Goal: Information Seeking & Learning: Compare options

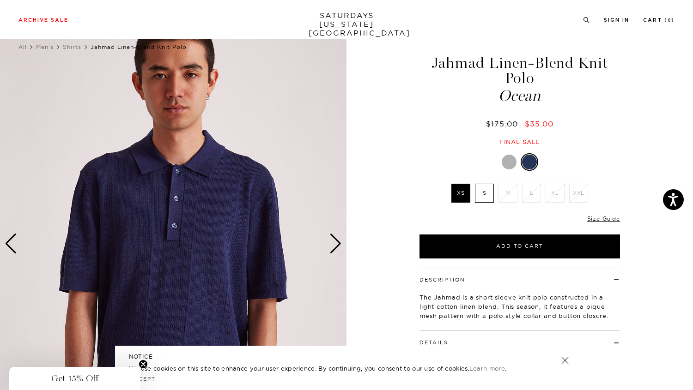
scroll to position [0, 1]
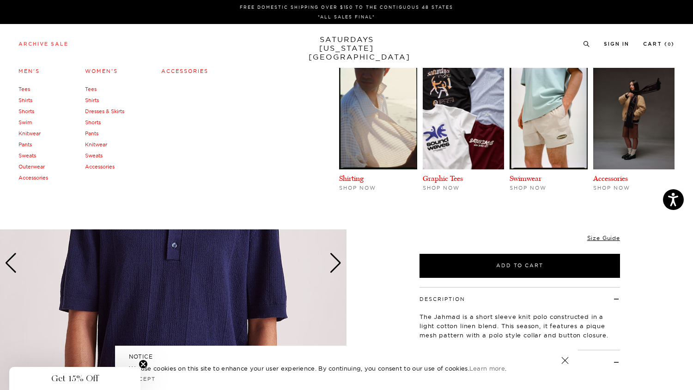
click at [58, 42] on link "Archive Sale" at bounding box center [43, 44] width 50 height 5
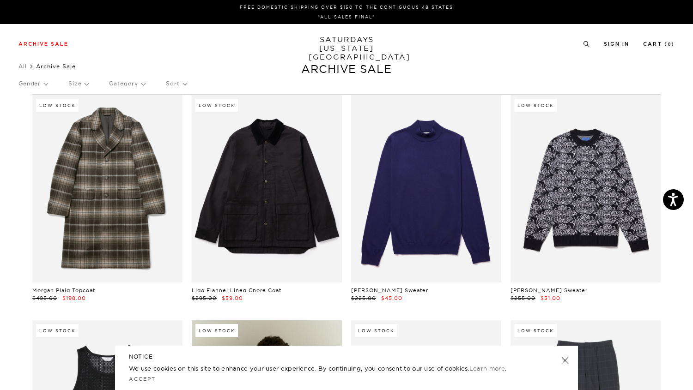
click at [79, 80] on p "Size" at bounding box center [78, 83] width 20 height 21
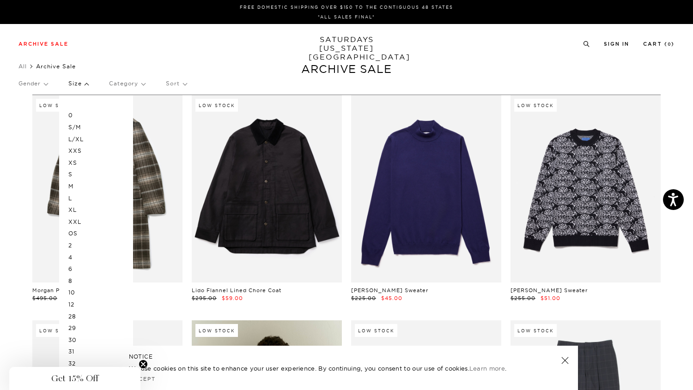
click at [73, 161] on p "XS" at bounding box center [95, 163] width 55 height 12
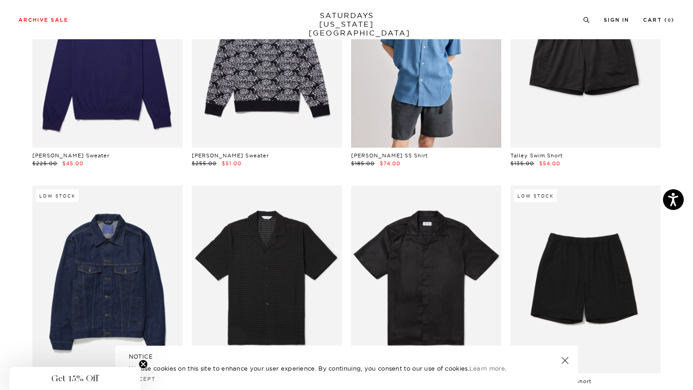
scroll to position [267, 0]
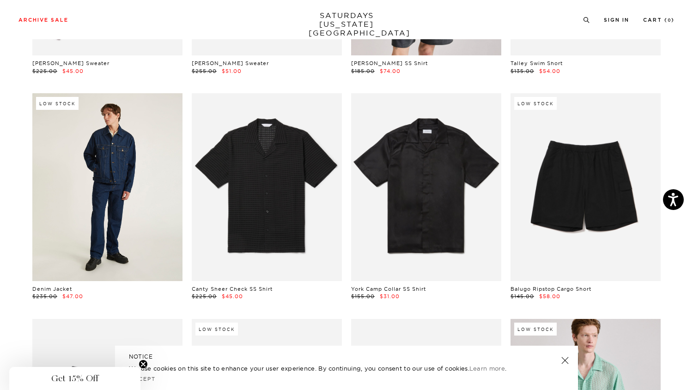
click at [137, 163] on link at bounding box center [107, 187] width 150 height 188
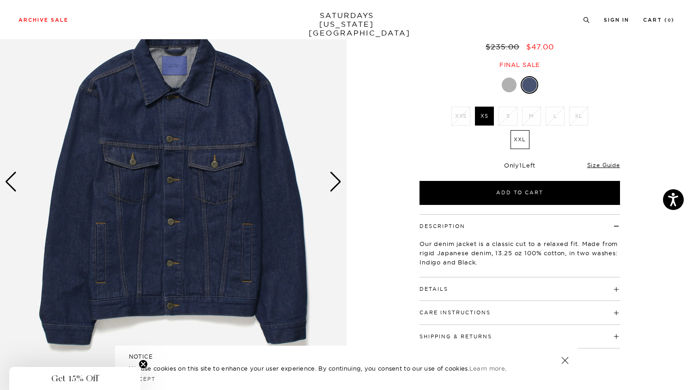
scroll to position [155, 0]
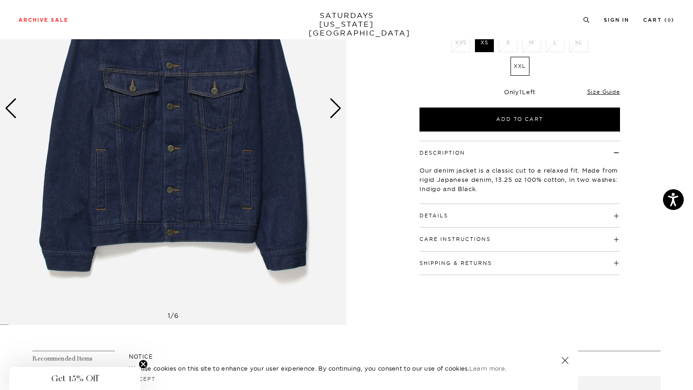
click at [428, 215] on button "Details" at bounding box center [433, 215] width 29 height 5
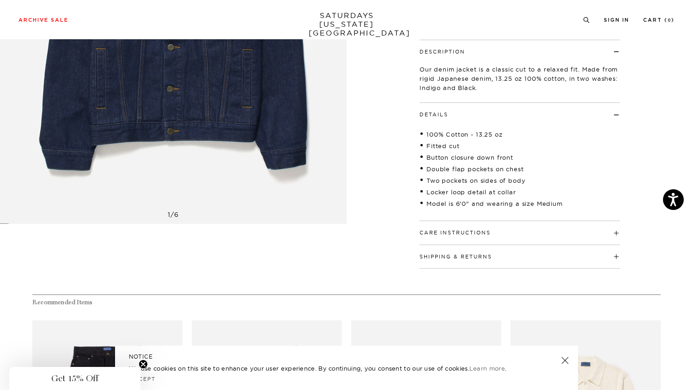
scroll to position [262, 0]
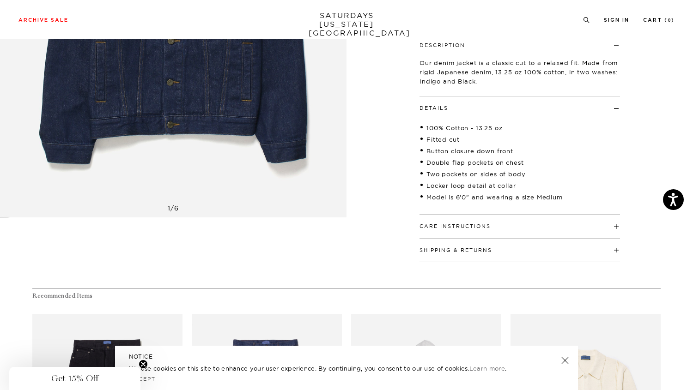
click at [451, 233] on div "Care Instructions Machine Wash Cold Separately Do Not Bleach Do Not Tumble Dry …" at bounding box center [519, 227] width 200 height 24
click at [451, 227] on button "Care Instructions" at bounding box center [454, 226] width 71 height 5
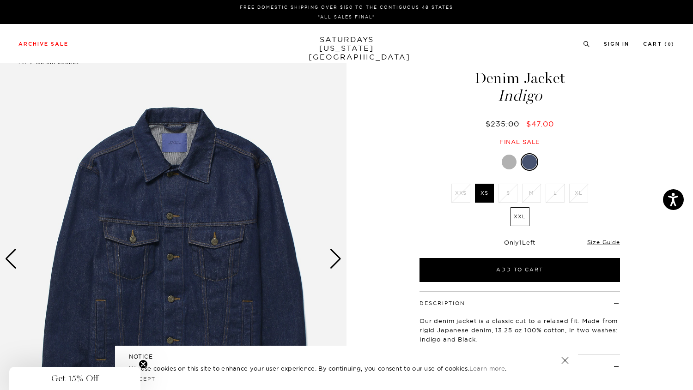
scroll to position [0, 0]
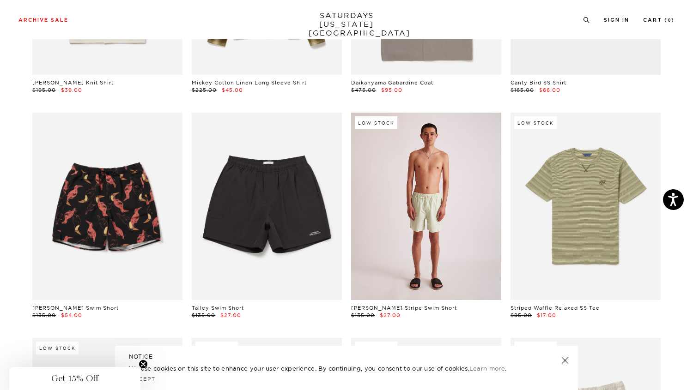
scroll to position [1197, 0]
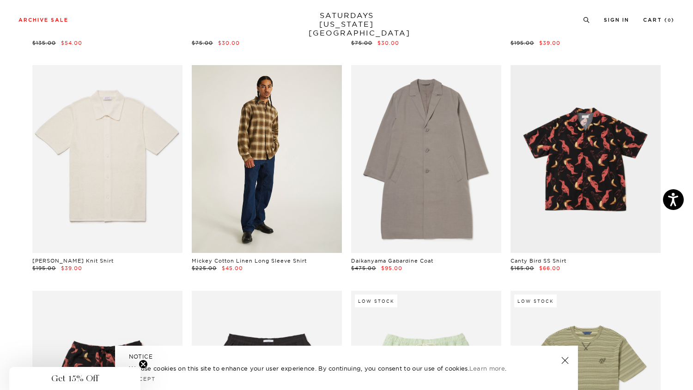
click at [279, 151] on link at bounding box center [267, 159] width 150 height 188
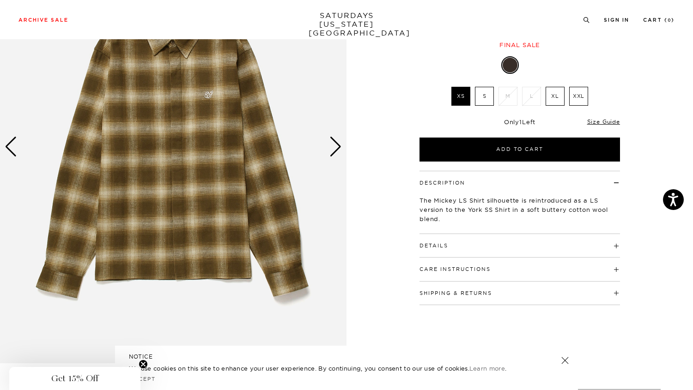
scroll to position [140, 0]
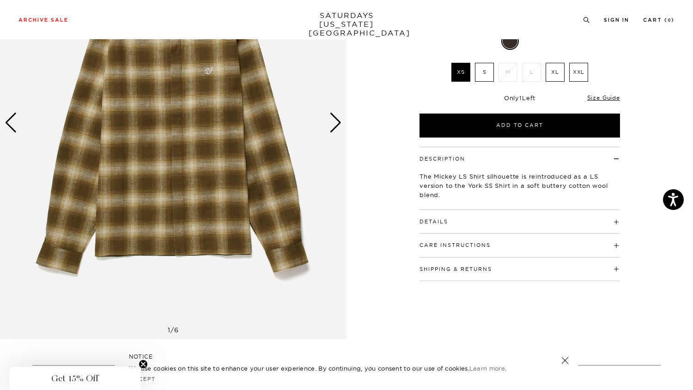
click at [456, 223] on h4 "Details" at bounding box center [519, 217] width 200 height 15
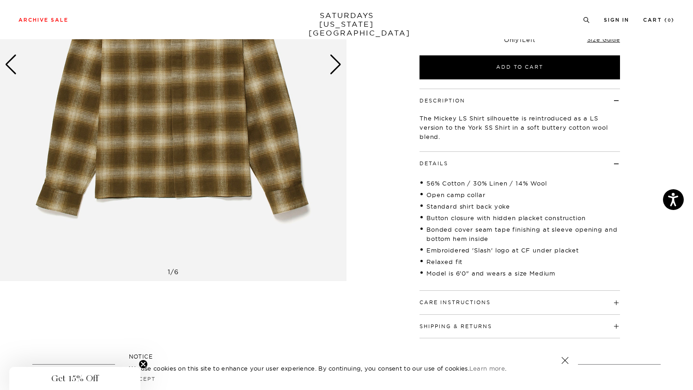
scroll to position [271, 0]
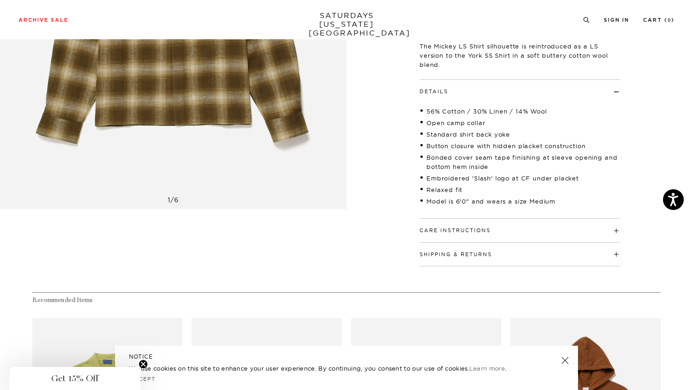
click at [452, 226] on h4 "Care Instructions" at bounding box center [519, 226] width 200 height 15
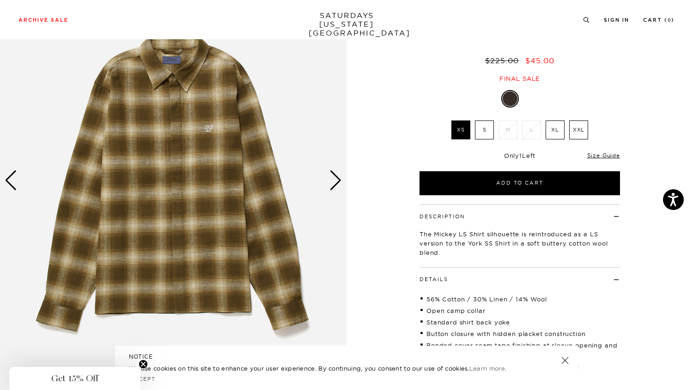
scroll to position [73, 0]
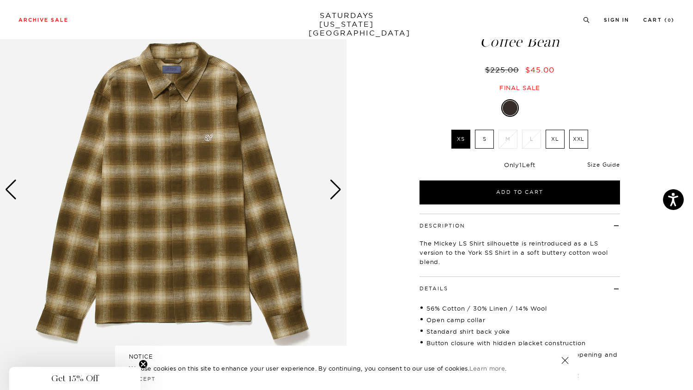
click at [606, 167] on link "Size Guide" at bounding box center [603, 164] width 33 height 7
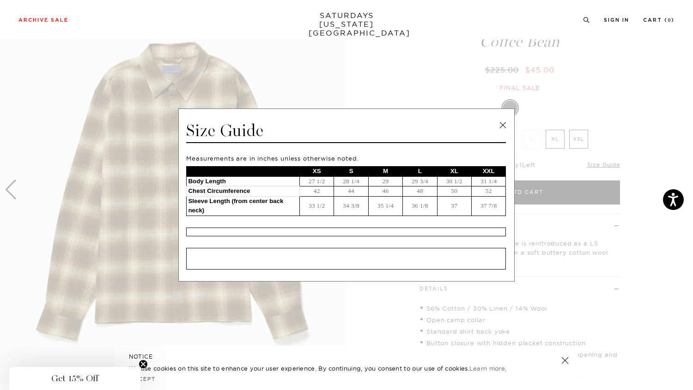
click at [506, 123] on link at bounding box center [503, 125] width 14 height 14
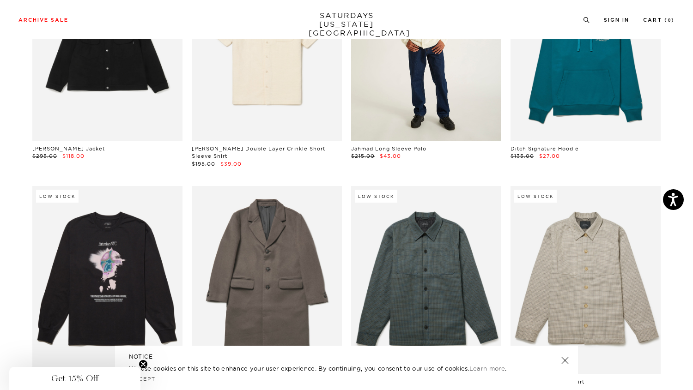
scroll to position [3386, 0]
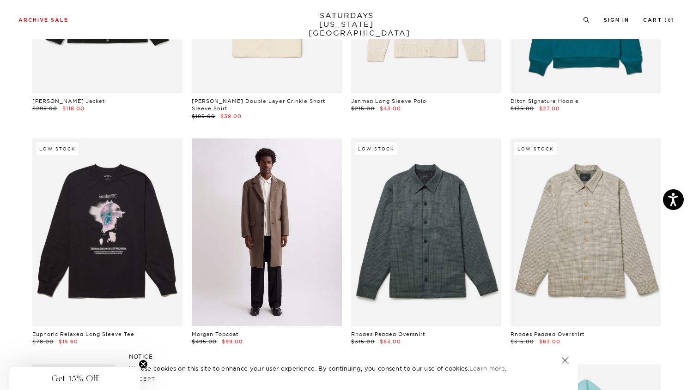
click at [263, 187] on link at bounding box center [267, 233] width 150 height 188
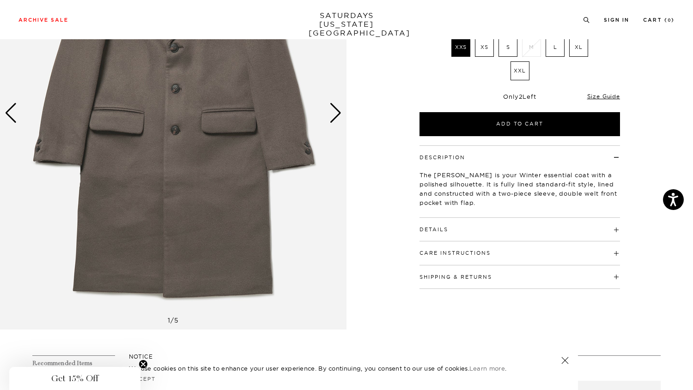
scroll to position [157, 0]
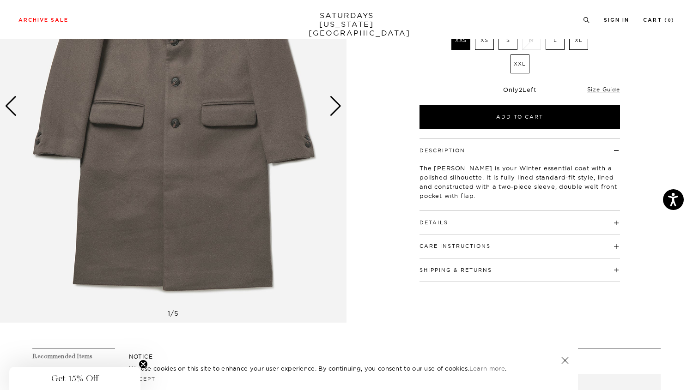
click at [435, 222] on button "Details" at bounding box center [433, 222] width 29 height 5
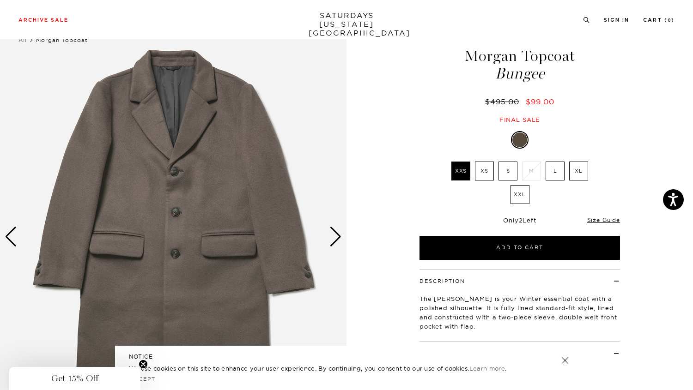
scroll to position [1, 0]
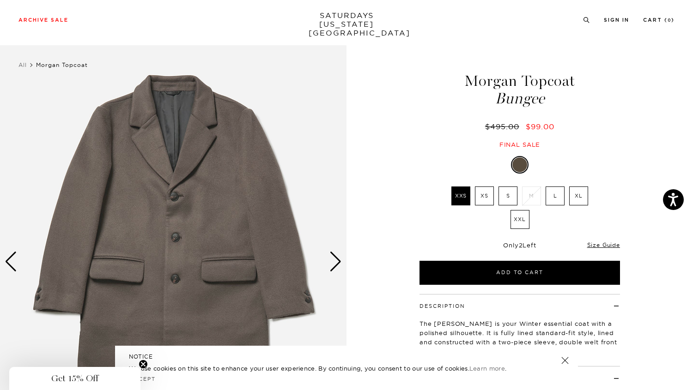
click at [483, 196] on label "XS" at bounding box center [484, 196] width 19 height 19
click at [0, 0] on input "XS" at bounding box center [0, 0] width 0 height 0
click at [600, 242] on link "Size Guide" at bounding box center [603, 245] width 33 height 7
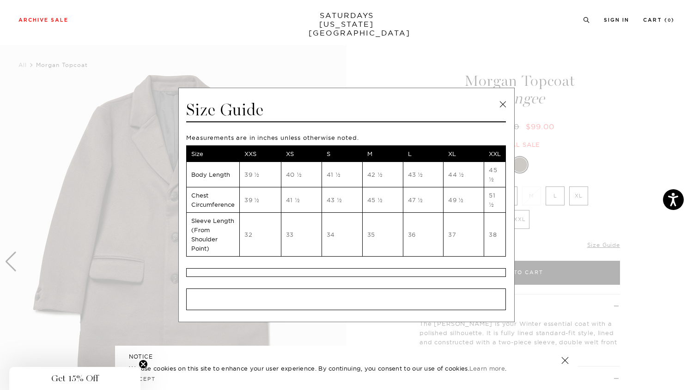
click at [504, 103] on link at bounding box center [503, 104] width 14 height 14
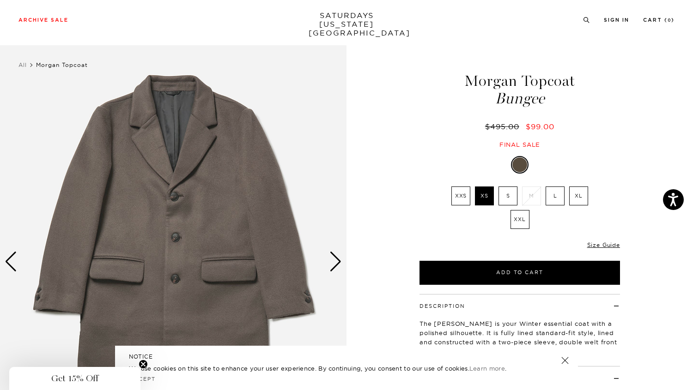
click at [353, 249] on div "1 / 5" at bounding box center [346, 294] width 693 height 499
click at [337, 256] on div "Next slide" at bounding box center [335, 262] width 12 height 20
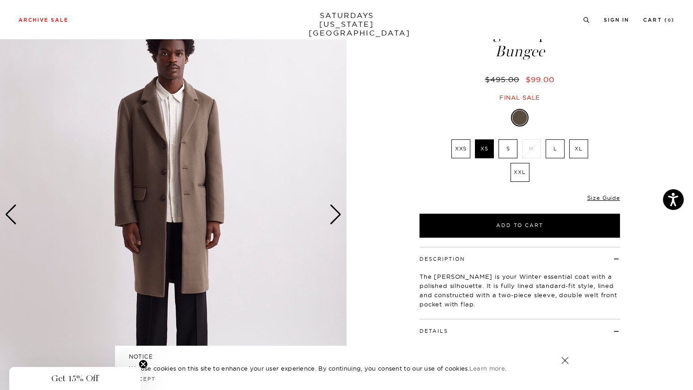
scroll to position [50, 0]
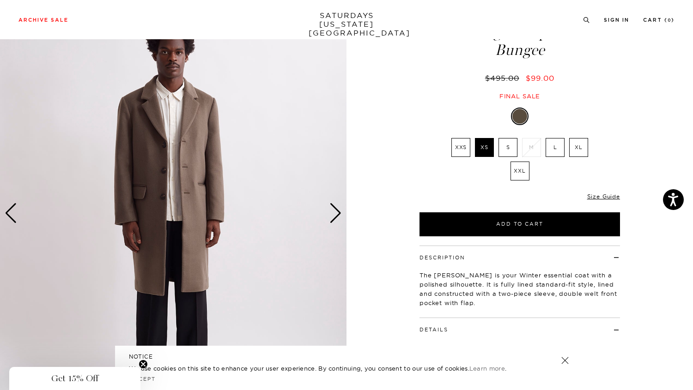
click at [339, 215] on div "Next slide" at bounding box center [335, 213] width 12 height 20
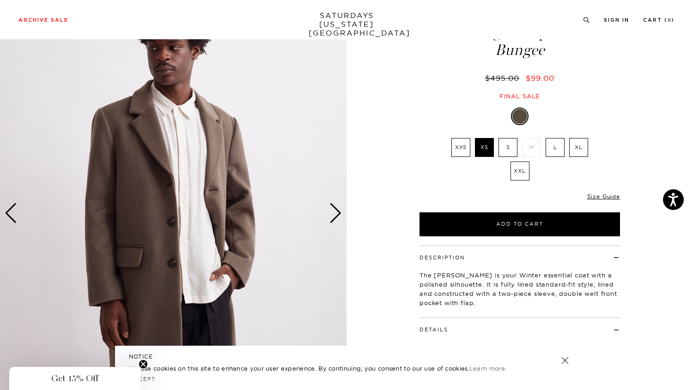
click at [339, 215] on div "Next slide" at bounding box center [335, 213] width 12 height 20
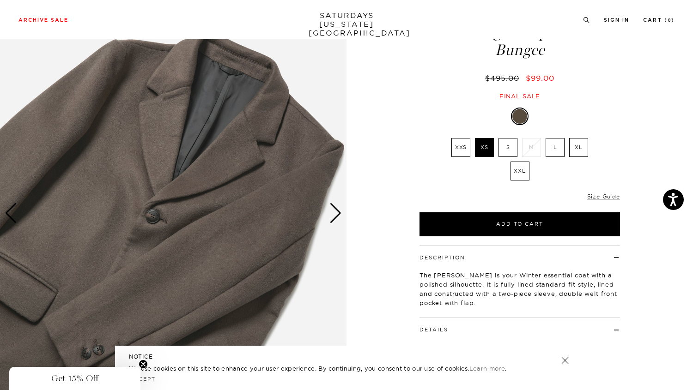
click at [339, 215] on div "Next slide" at bounding box center [335, 213] width 12 height 20
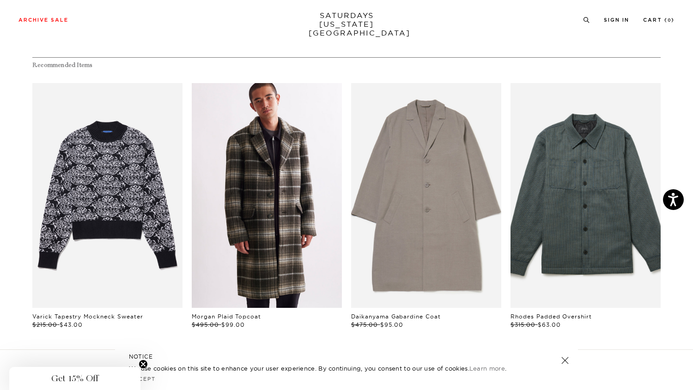
scroll to position [515, 0]
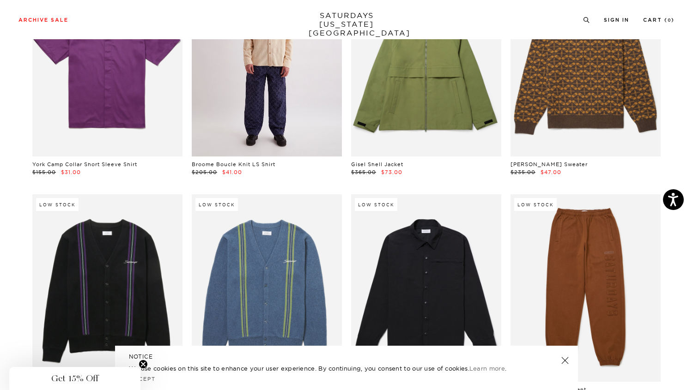
scroll to position [4075, 0]
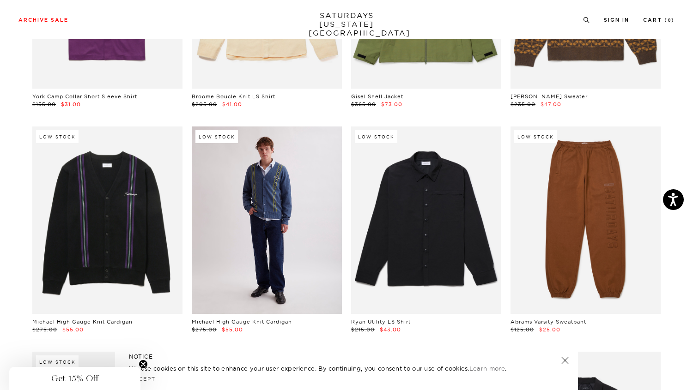
click at [285, 212] on link at bounding box center [267, 221] width 150 height 188
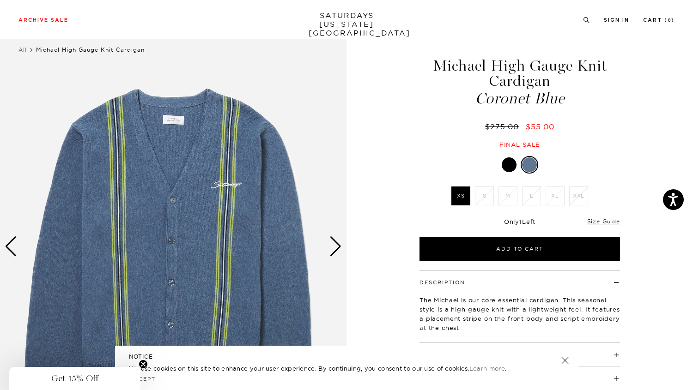
scroll to position [36, 0]
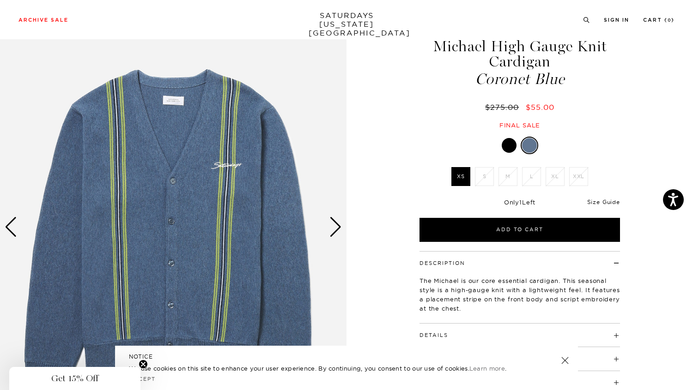
click at [600, 204] on link "Size Guide" at bounding box center [603, 202] width 33 height 7
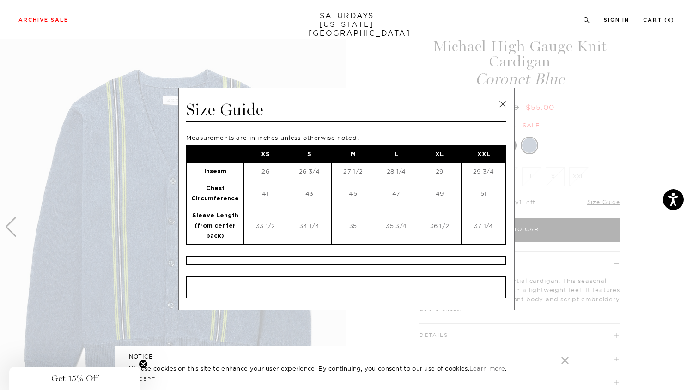
scroll to position [3, 0]
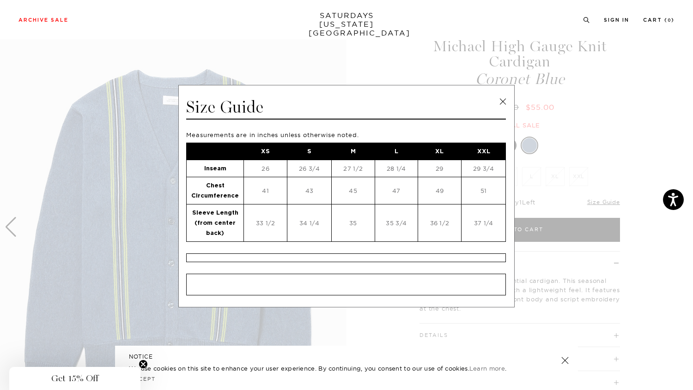
click at [500, 99] on link at bounding box center [503, 102] width 14 height 14
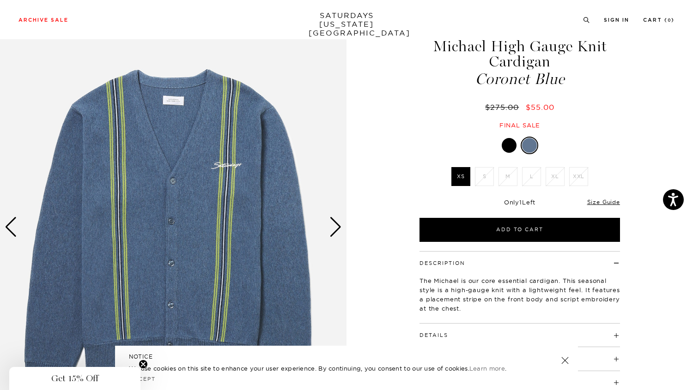
click at [515, 143] on div at bounding box center [509, 145] width 15 height 15
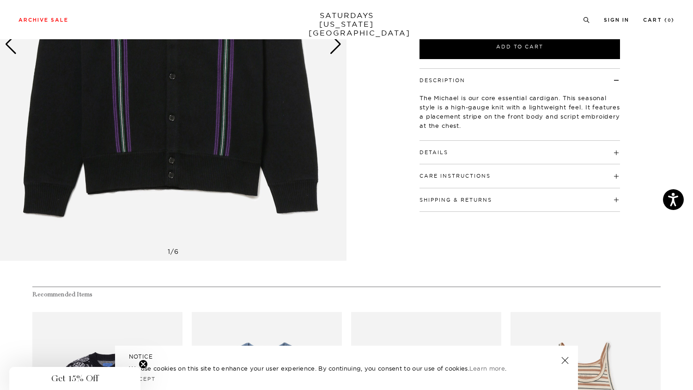
scroll to position [223, 0]
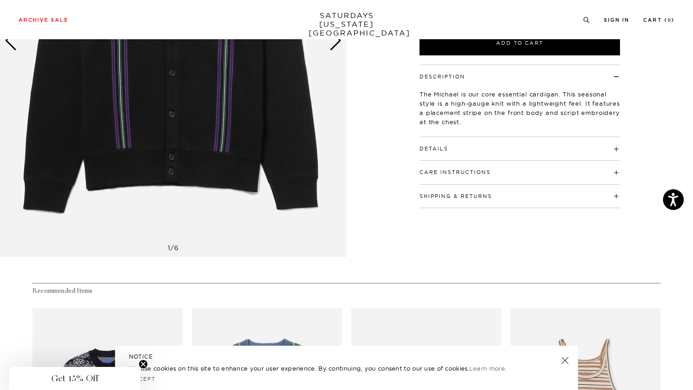
click at [435, 149] on button "Details" at bounding box center [433, 148] width 29 height 5
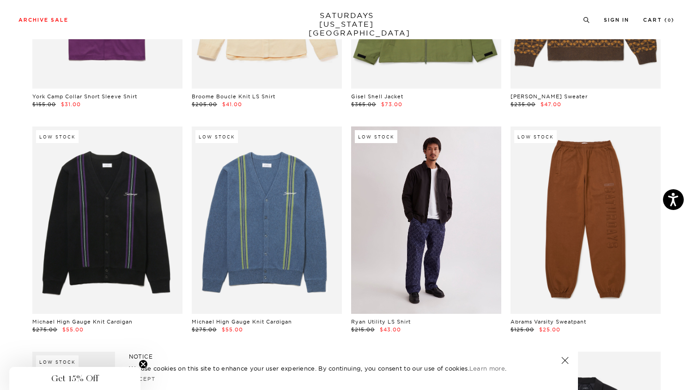
click at [412, 230] on link at bounding box center [426, 221] width 150 height 188
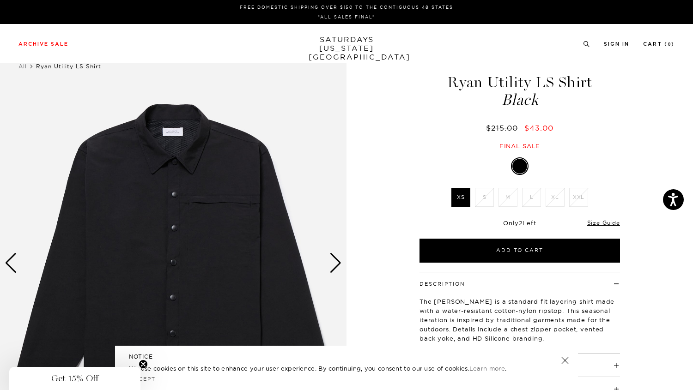
click at [337, 259] on div "Next slide" at bounding box center [335, 263] width 12 height 20
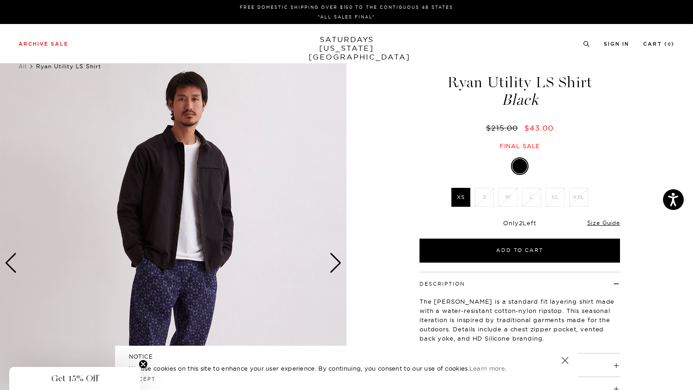
click at [337, 259] on div "Next slide" at bounding box center [335, 263] width 12 height 20
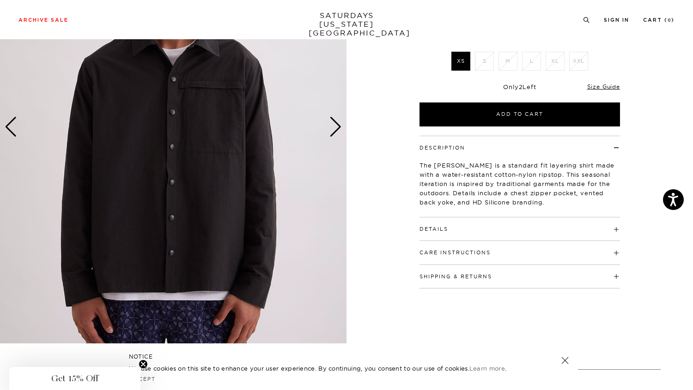
scroll to position [137, 0]
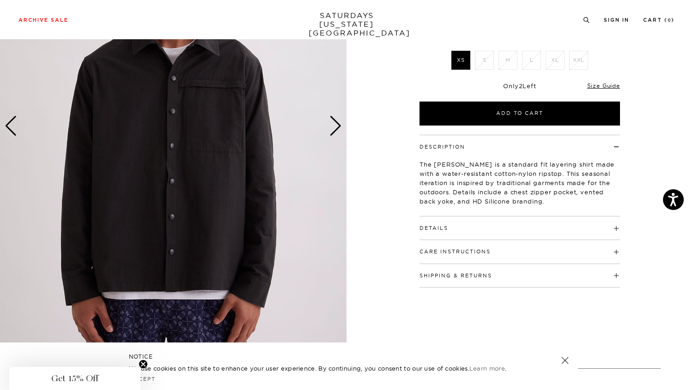
click at [435, 230] on button "Details" at bounding box center [433, 228] width 29 height 5
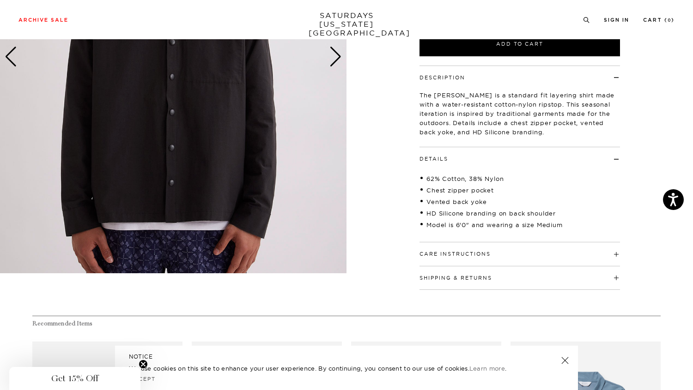
scroll to position [214, 0]
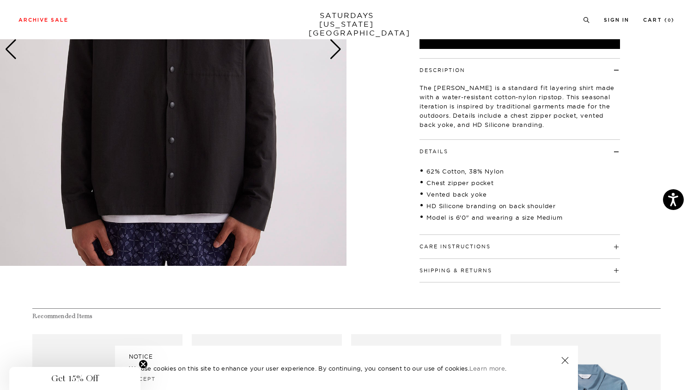
click at [444, 246] on button "Care Instructions" at bounding box center [454, 246] width 71 height 5
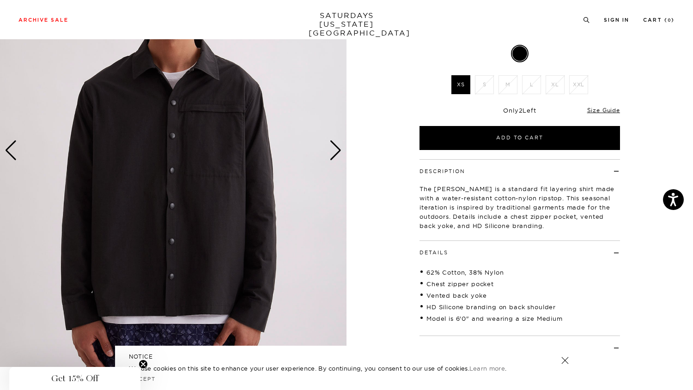
scroll to position [100, 0]
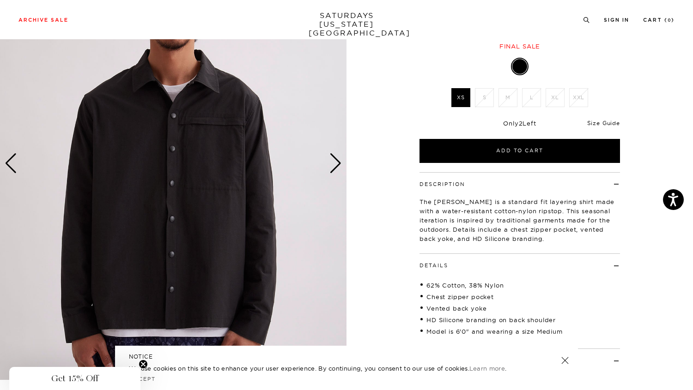
click at [604, 123] on link "Size Guide" at bounding box center [603, 123] width 33 height 7
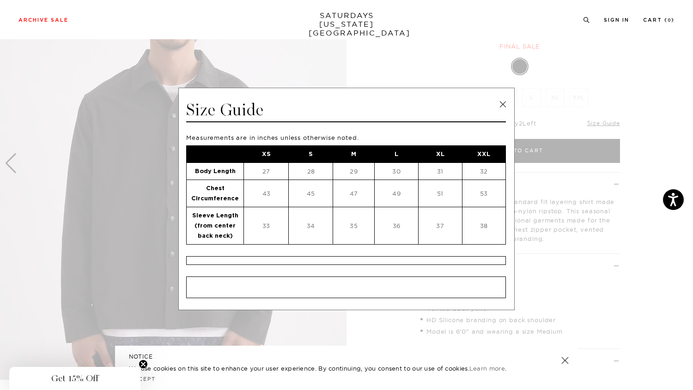
click at [501, 103] on link at bounding box center [503, 104] width 14 height 14
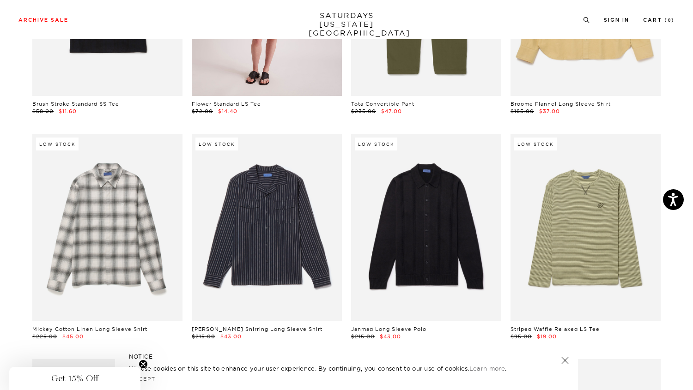
scroll to position [5422, 6]
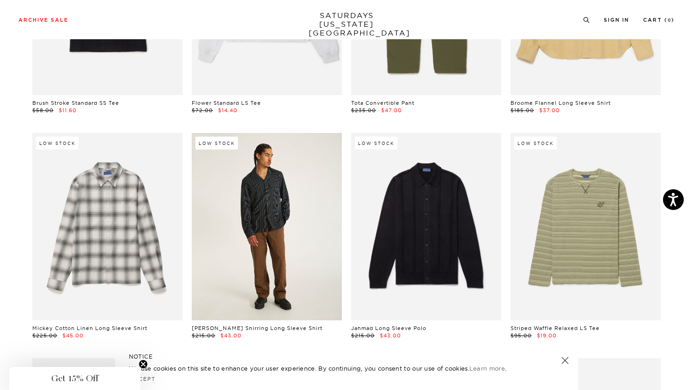
click at [234, 244] on link at bounding box center [267, 227] width 150 height 188
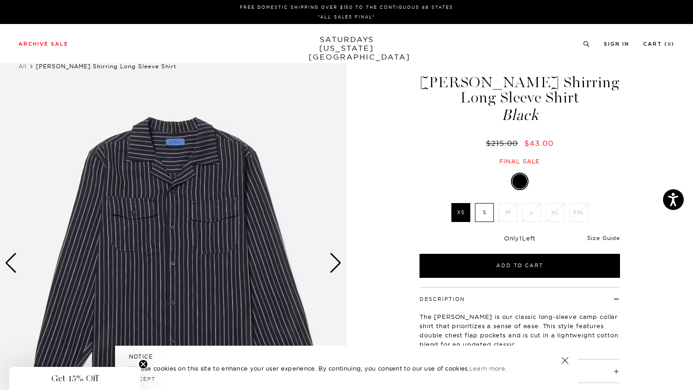
click at [612, 238] on link "Size Guide" at bounding box center [603, 238] width 33 height 7
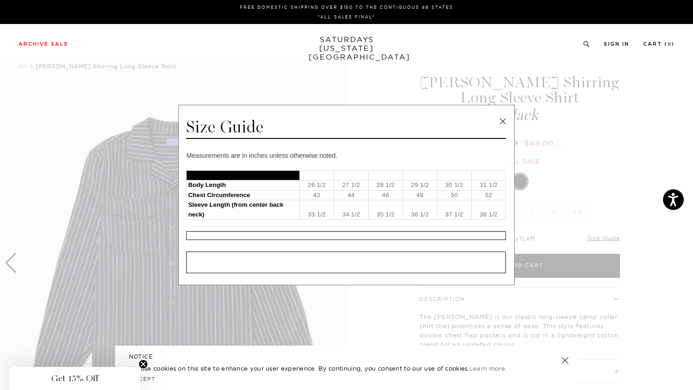
click at [500, 121] on link at bounding box center [503, 122] width 14 height 14
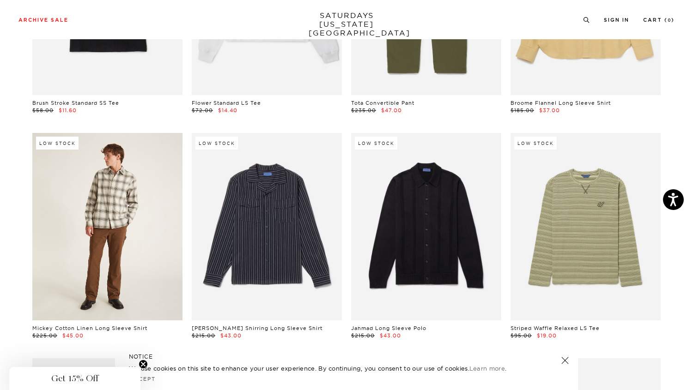
click at [102, 212] on link at bounding box center [107, 227] width 150 height 188
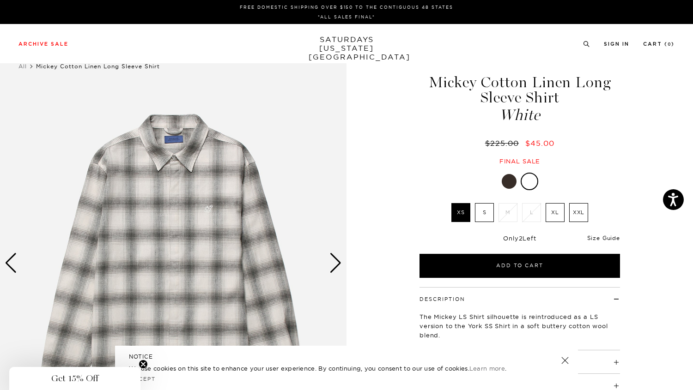
click at [592, 237] on link "Size Guide" at bounding box center [603, 238] width 33 height 7
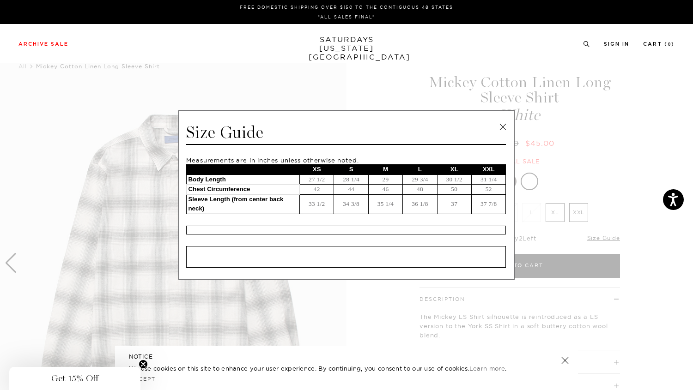
click at [504, 127] on link at bounding box center [503, 127] width 14 height 14
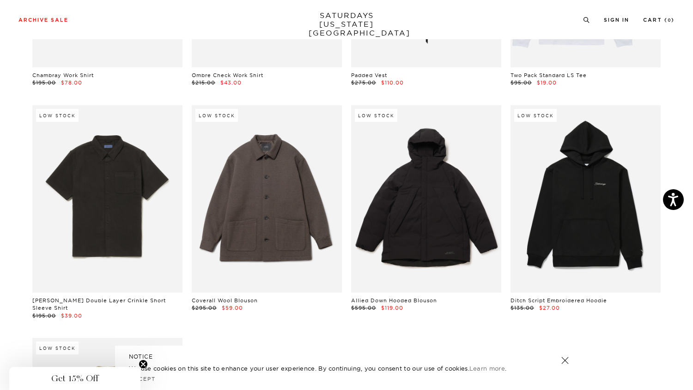
scroll to position [6370, 6]
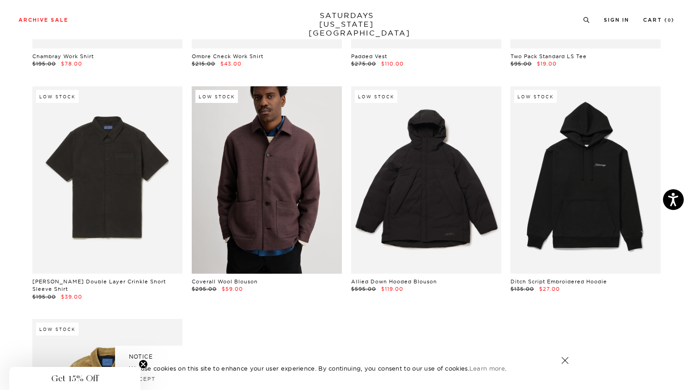
click at [291, 151] on link at bounding box center [267, 180] width 150 height 188
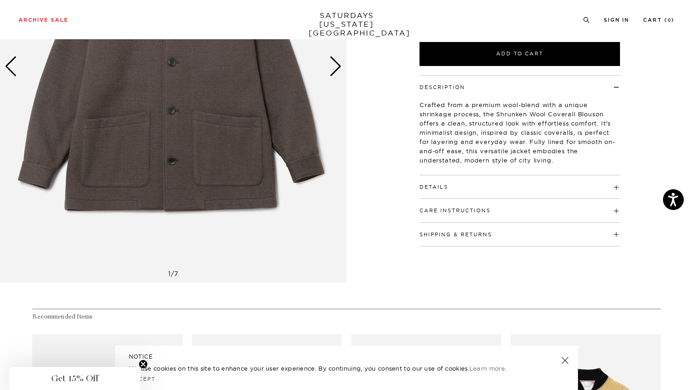
scroll to position [224, 0]
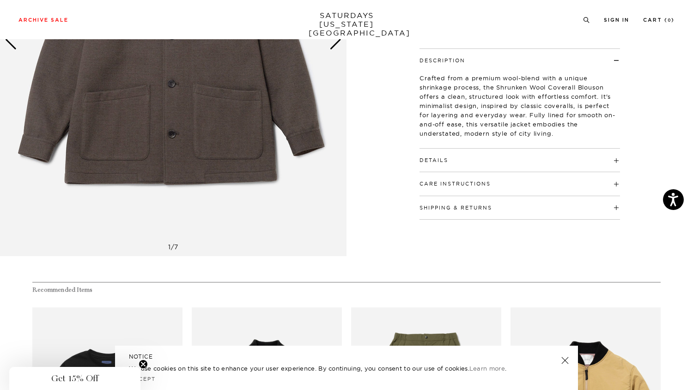
click at [428, 158] on button "Details" at bounding box center [433, 160] width 29 height 5
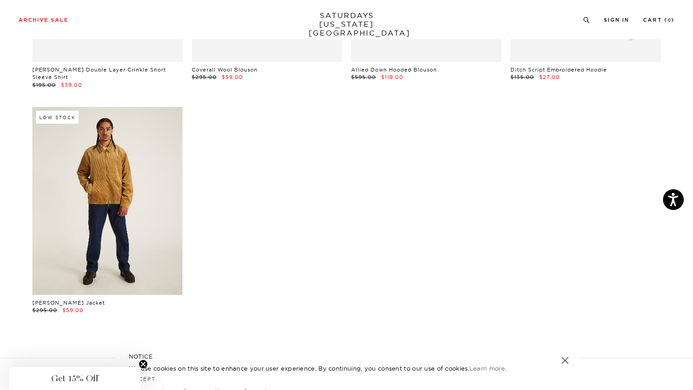
scroll to position [6615, 6]
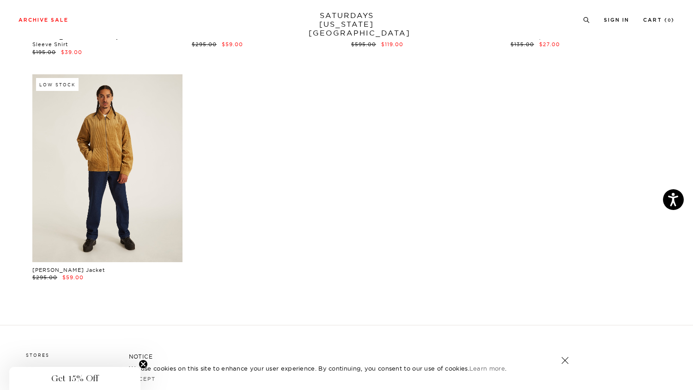
click at [102, 137] on link at bounding box center [107, 168] width 150 height 188
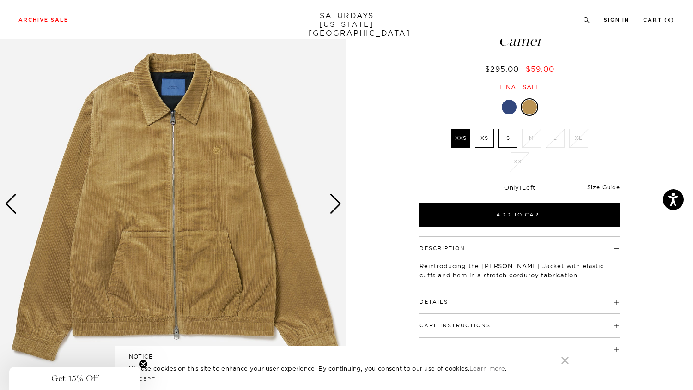
scroll to position [114, 0]
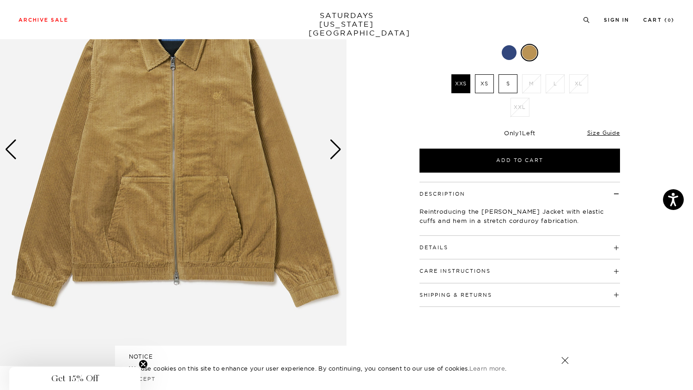
click at [448, 248] on button "Details" at bounding box center [433, 247] width 29 height 5
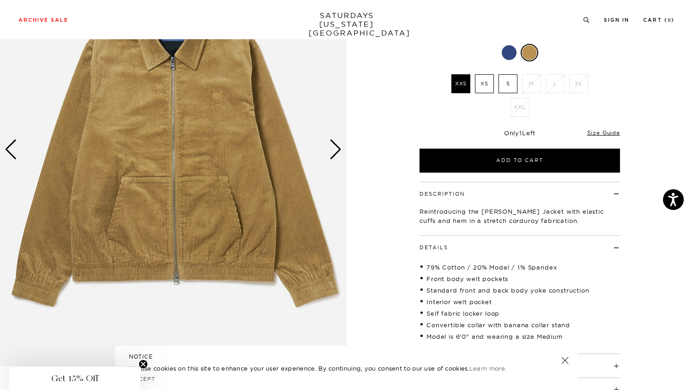
click at [509, 55] on div at bounding box center [509, 52] width 15 height 15
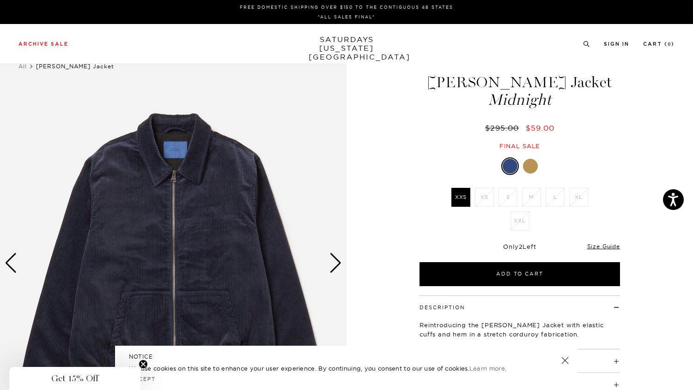
scroll to position [78, 0]
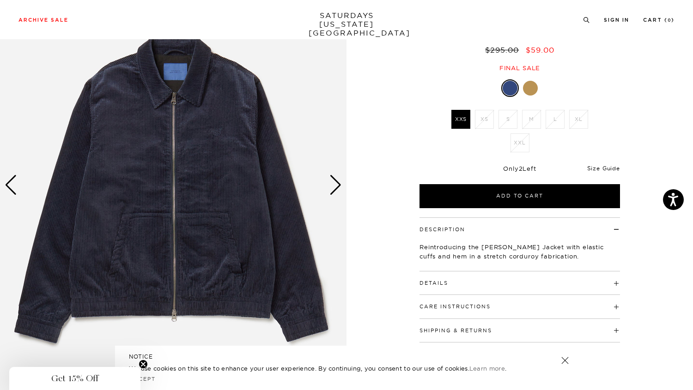
click at [610, 168] on link "Size Guide" at bounding box center [603, 168] width 33 height 7
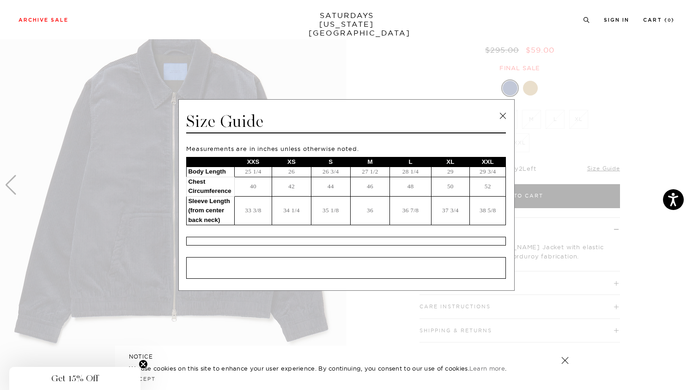
click at [502, 115] on link at bounding box center [503, 116] width 14 height 14
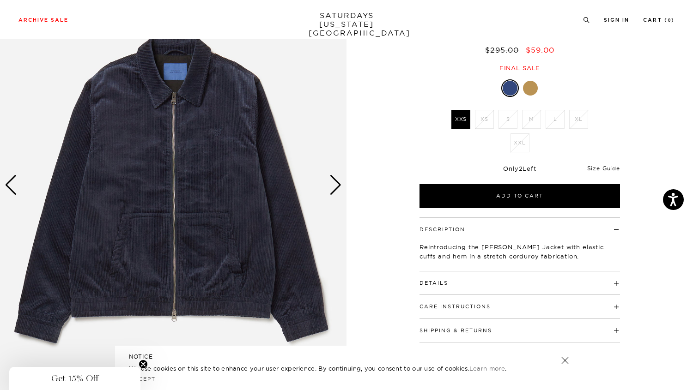
click at [597, 170] on link "Size Guide" at bounding box center [603, 168] width 33 height 7
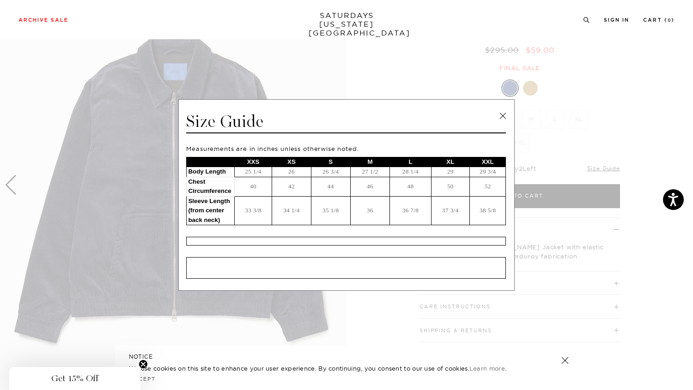
click at [503, 113] on link at bounding box center [503, 116] width 14 height 14
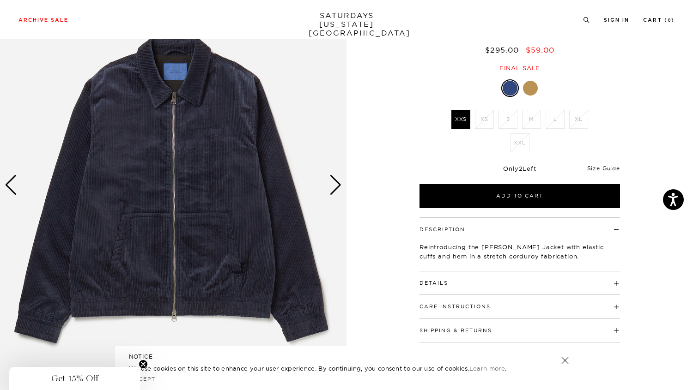
click at [528, 86] on div at bounding box center [530, 88] width 15 height 15
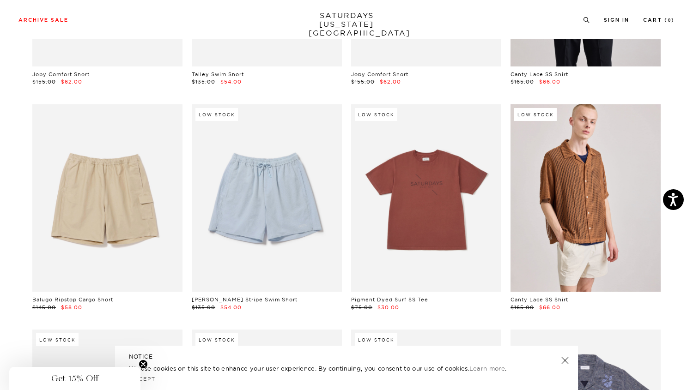
scroll to position [0, 6]
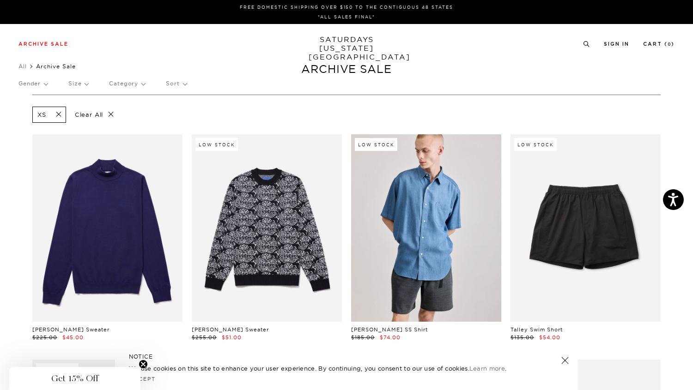
click at [57, 112] on span at bounding box center [55, 114] width 19 height 9
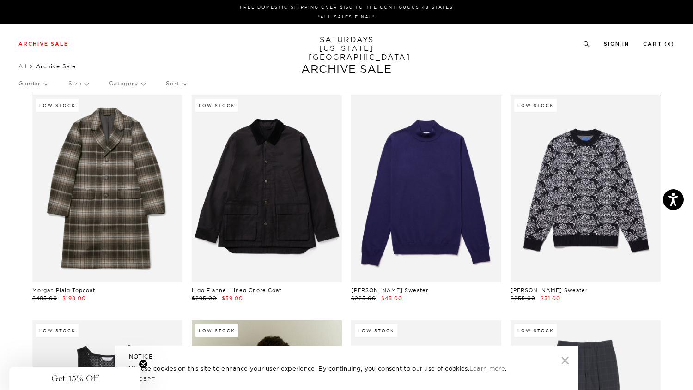
click at [84, 81] on p "Size" at bounding box center [78, 83] width 20 height 21
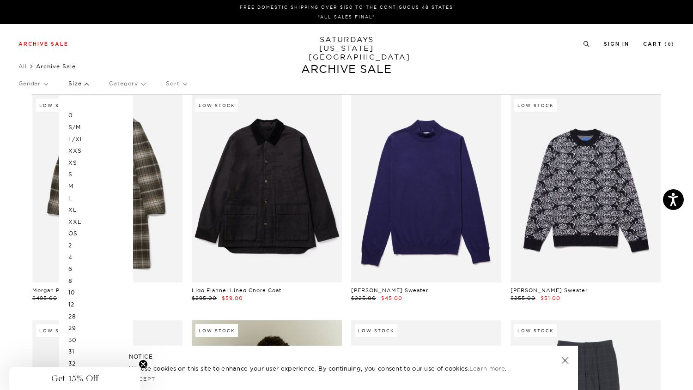
click at [74, 151] on p "XXS" at bounding box center [95, 151] width 55 height 12
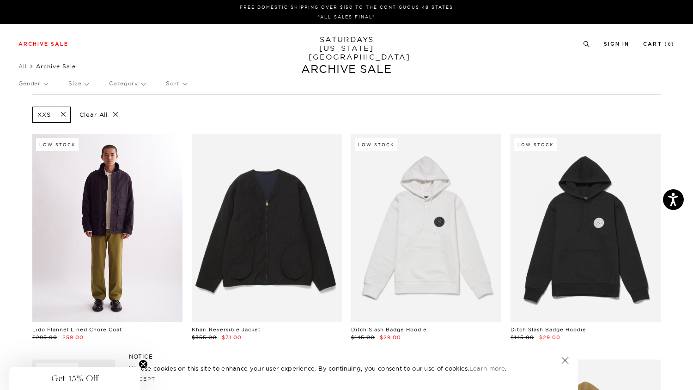
click at [136, 188] on link at bounding box center [107, 228] width 150 height 188
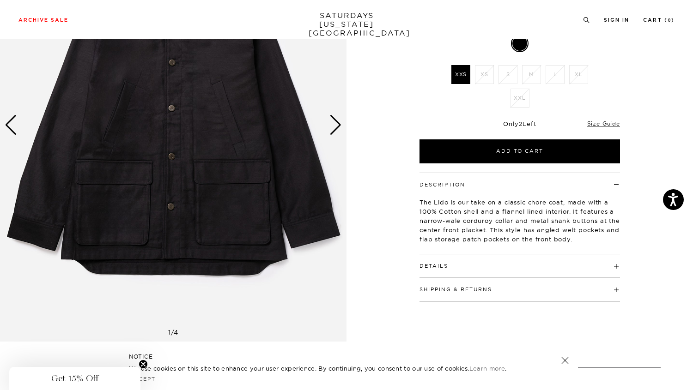
scroll to position [157, 0]
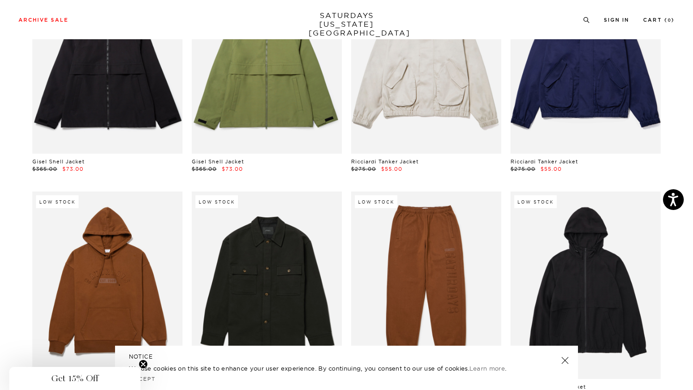
scroll to position [1348, 0]
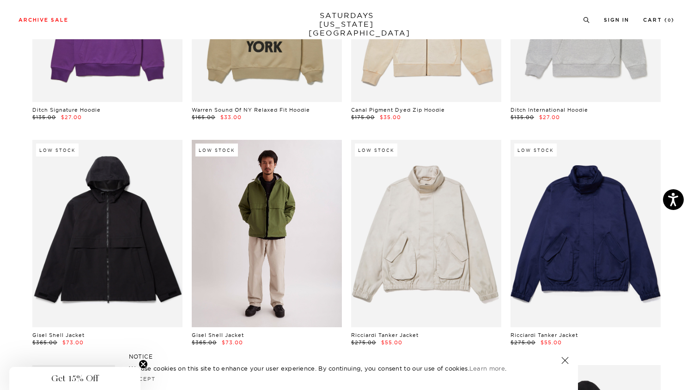
click at [276, 232] on link at bounding box center [267, 234] width 150 height 188
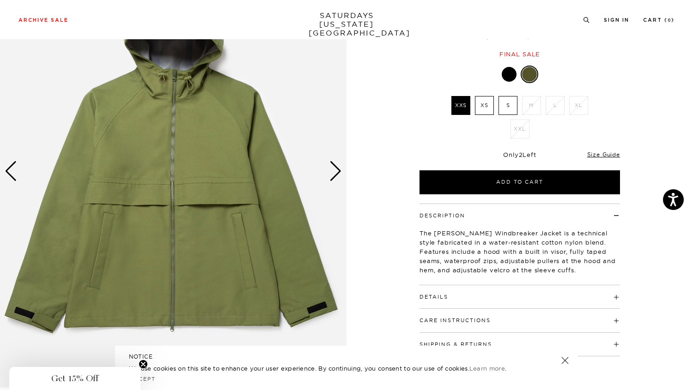
scroll to position [142, 0]
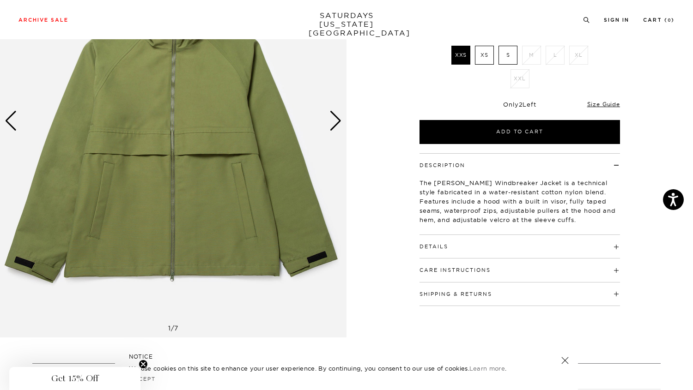
click at [484, 248] on h4 "Details" at bounding box center [519, 242] width 200 height 15
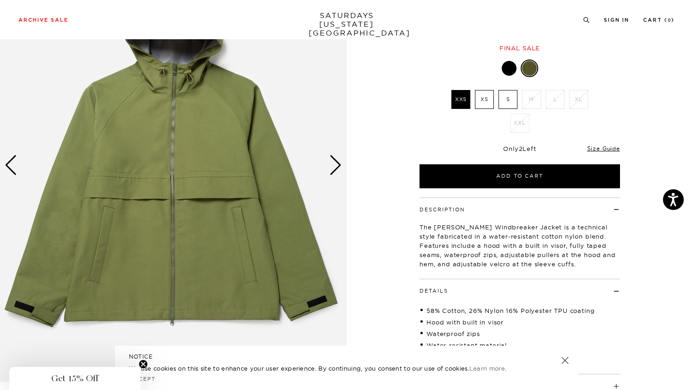
scroll to position [54, 0]
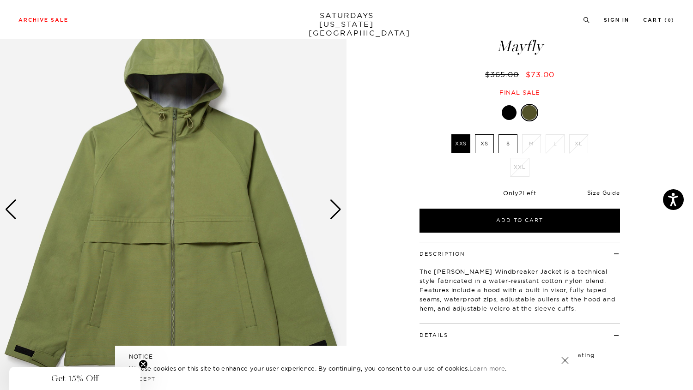
click at [607, 191] on link "Size Guide" at bounding box center [603, 192] width 33 height 7
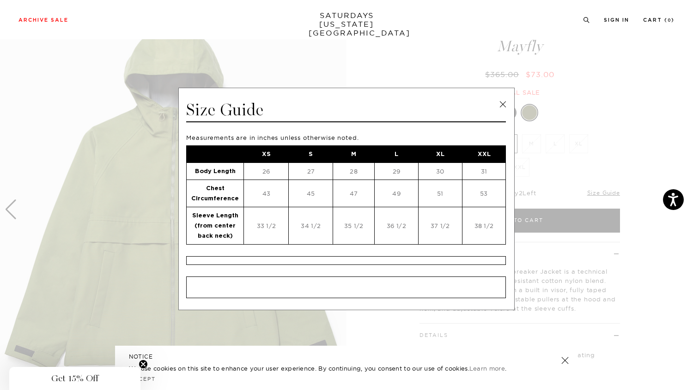
click at [497, 103] on link at bounding box center [503, 104] width 14 height 14
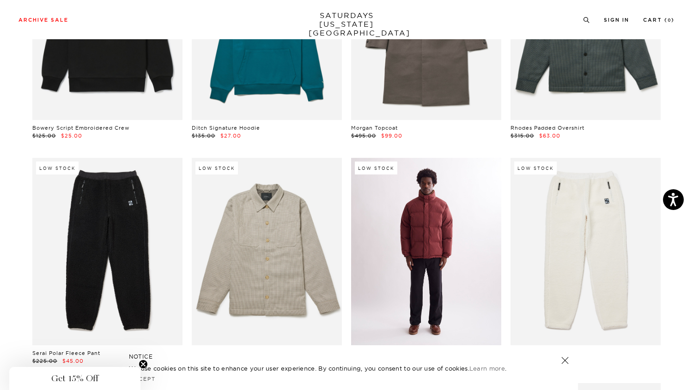
scroll to position [951, 0]
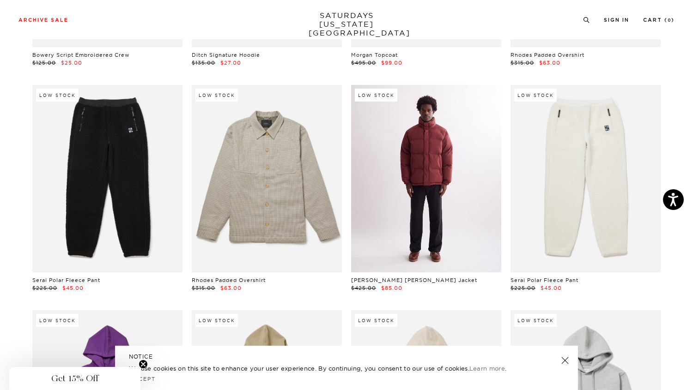
click at [427, 197] on link at bounding box center [426, 179] width 150 height 188
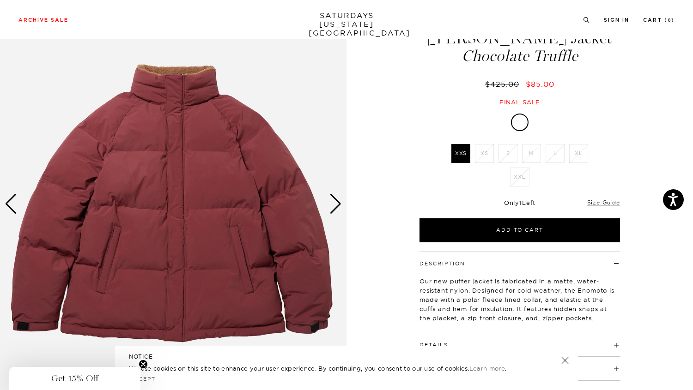
scroll to position [81, 0]
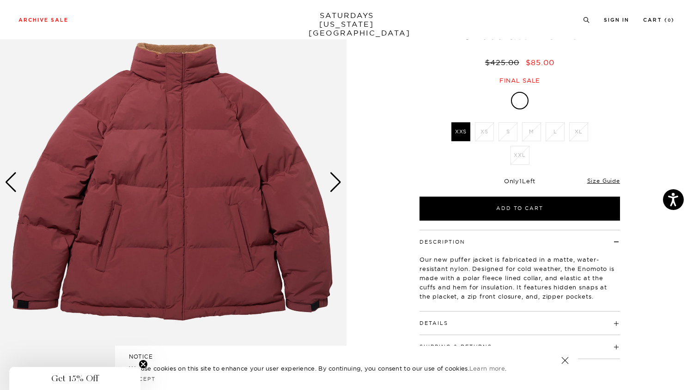
click at [347, 191] on div "1 / 5" at bounding box center [346, 182] width 693 height 433
click at [336, 185] on div "Next slide" at bounding box center [335, 182] width 12 height 20
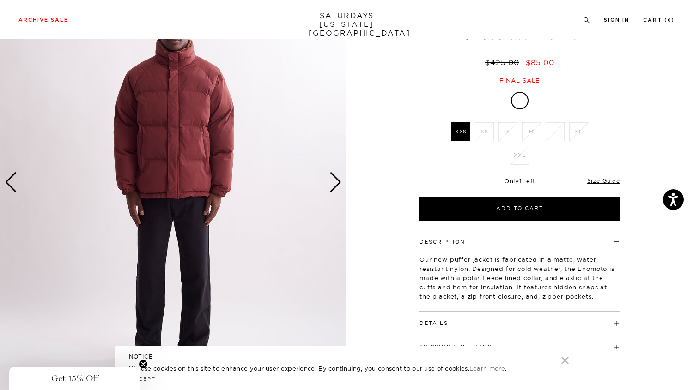
click at [336, 185] on div "Next slide" at bounding box center [335, 182] width 12 height 20
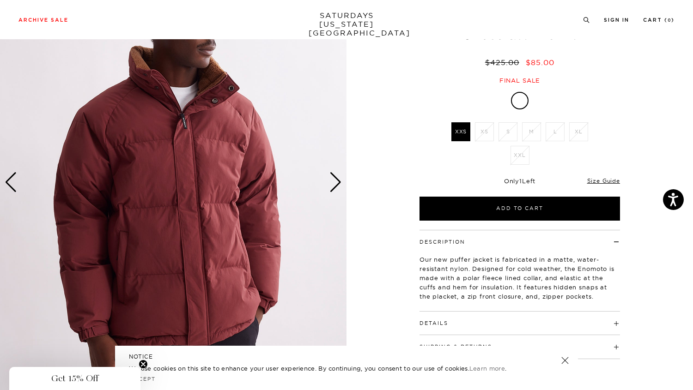
click at [336, 185] on div "Next slide" at bounding box center [335, 182] width 12 height 20
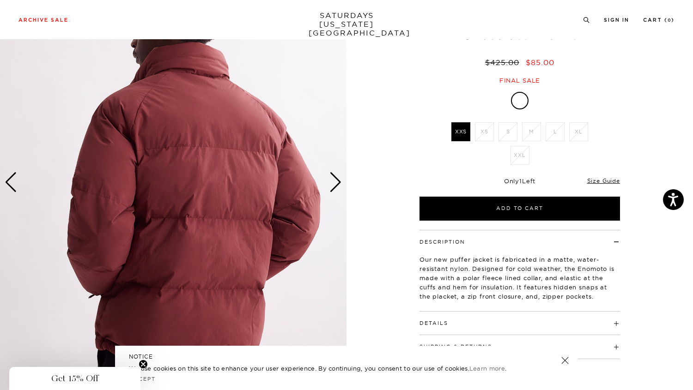
click at [336, 185] on div "Next slide" at bounding box center [335, 182] width 12 height 20
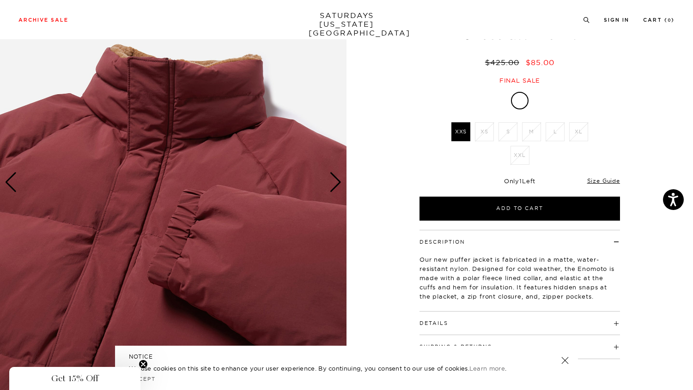
click at [336, 185] on div "Next slide" at bounding box center [335, 182] width 12 height 20
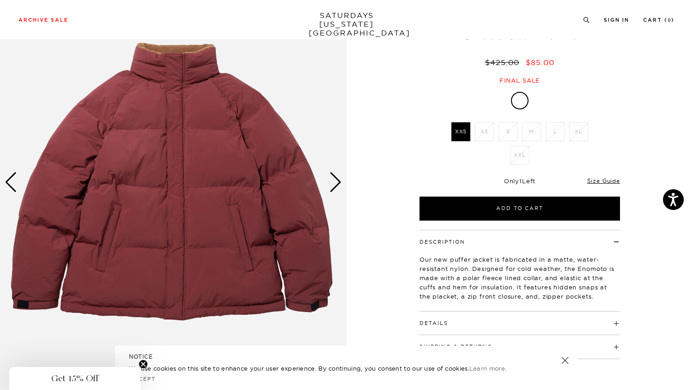
click at [336, 185] on div "Next slide" at bounding box center [335, 182] width 12 height 20
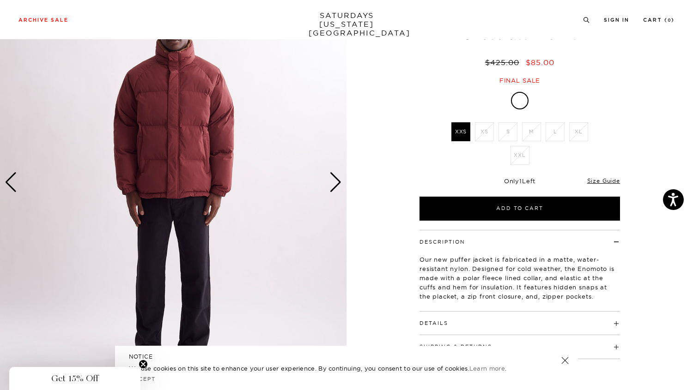
click at [436, 321] on button "Details" at bounding box center [433, 323] width 29 height 5
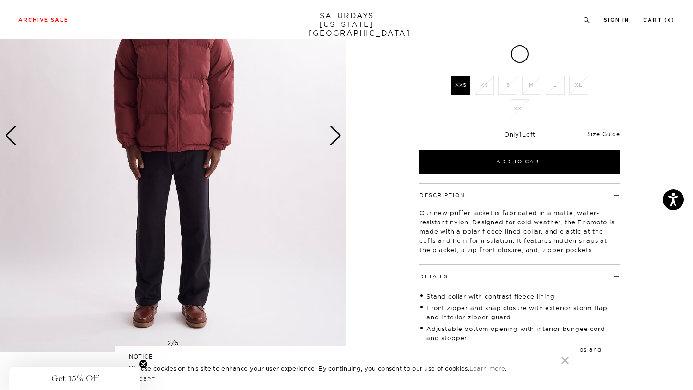
scroll to position [93, 0]
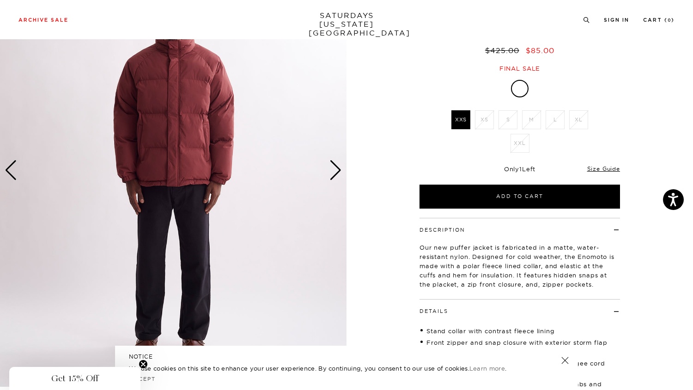
click at [343, 165] on img at bounding box center [173, 170] width 346 height 433
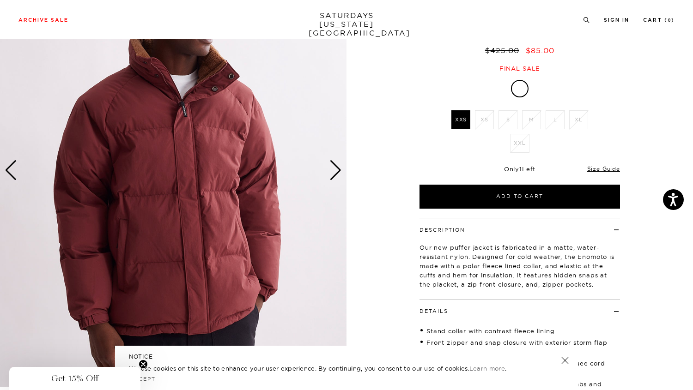
click at [336, 174] on div "Next slide" at bounding box center [335, 170] width 12 height 20
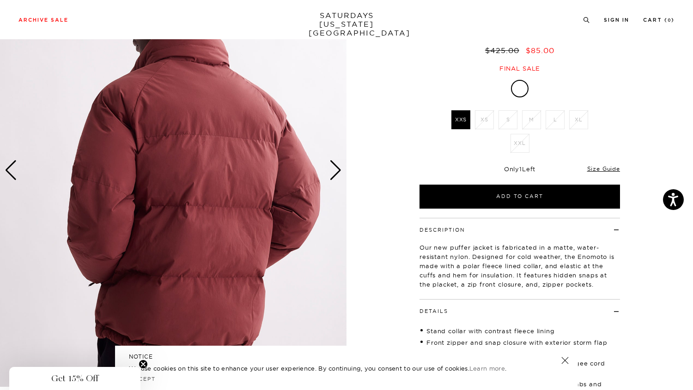
click at [336, 174] on div "Next slide" at bounding box center [335, 170] width 12 height 20
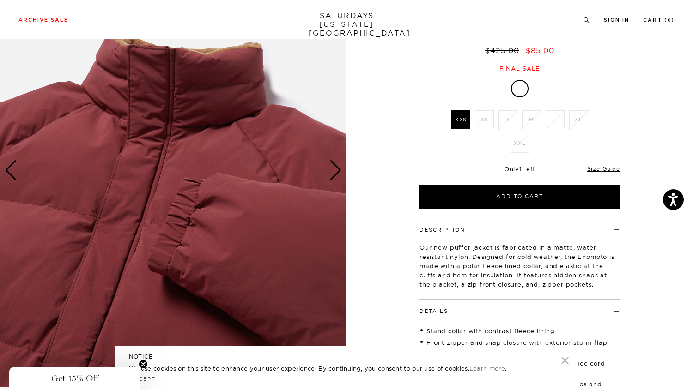
click at [336, 174] on div "Next slide" at bounding box center [335, 170] width 12 height 20
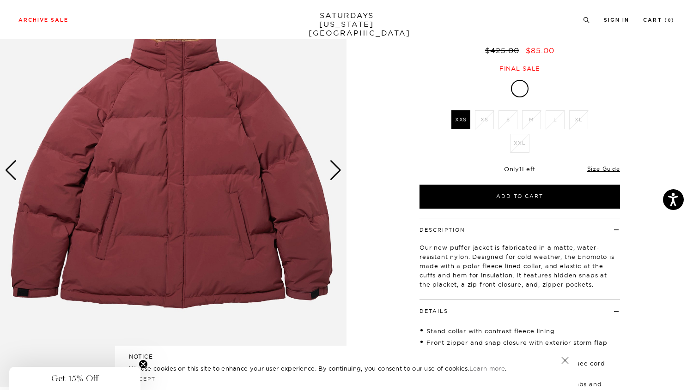
click at [336, 174] on div "Next slide" at bounding box center [335, 170] width 12 height 20
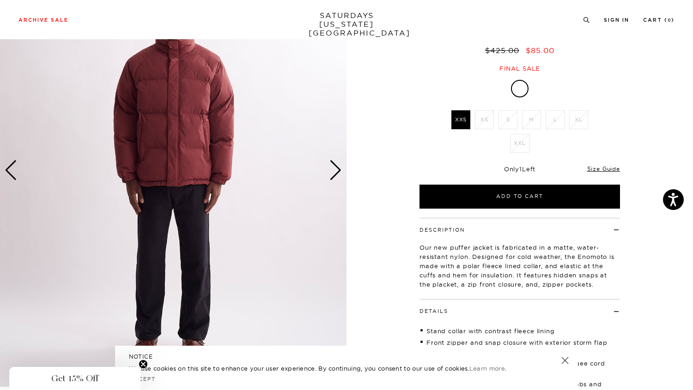
click at [336, 174] on div "Next slide" at bounding box center [335, 170] width 12 height 20
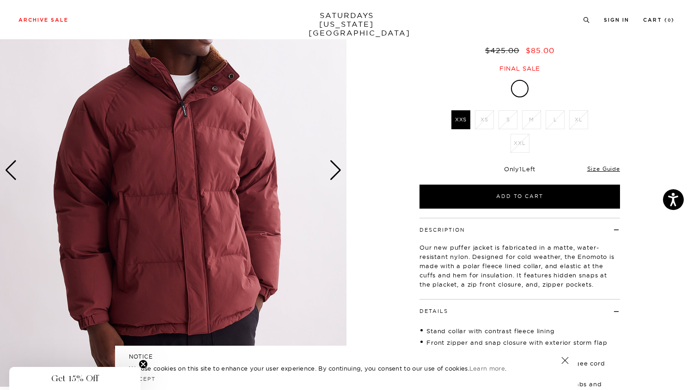
click at [336, 174] on div "Next slide" at bounding box center [335, 170] width 12 height 20
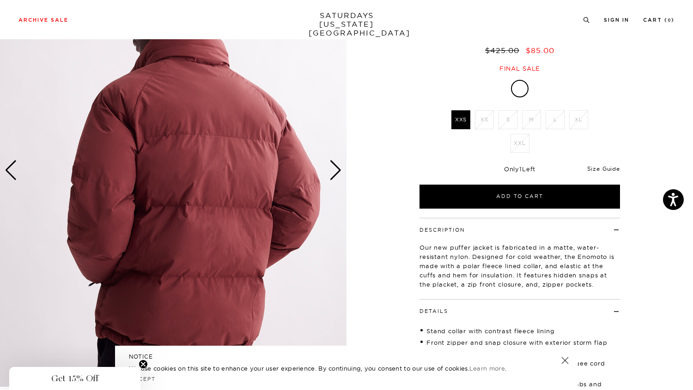
click at [601, 165] on link "Size Guide" at bounding box center [603, 168] width 33 height 7
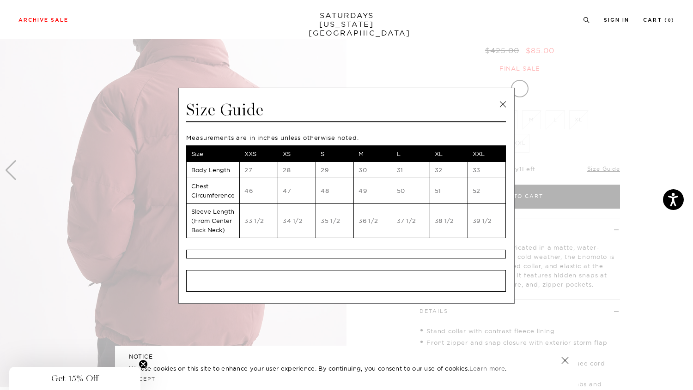
click at [502, 101] on link at bounding box center [503, 104] width 14 height 14
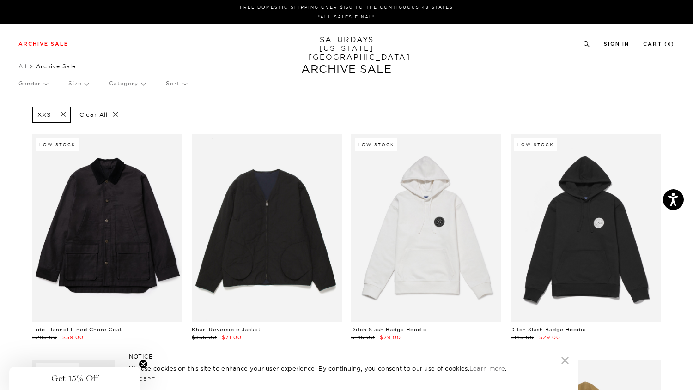
click at [65, 113] on span at bounding box center [60, 114] width 19 height 9
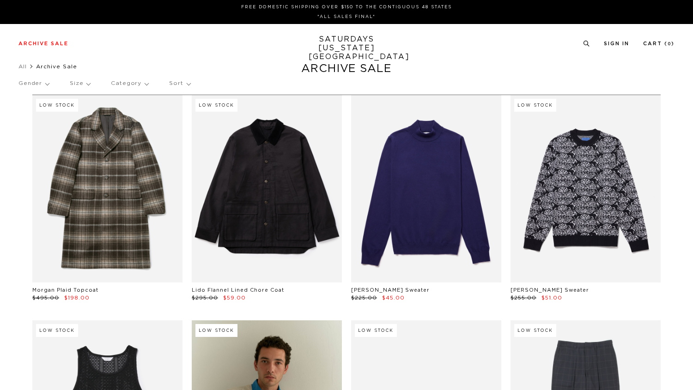
click at [36, 84] on p "Gender" at bounding box center [33, 83] width 30 height 21
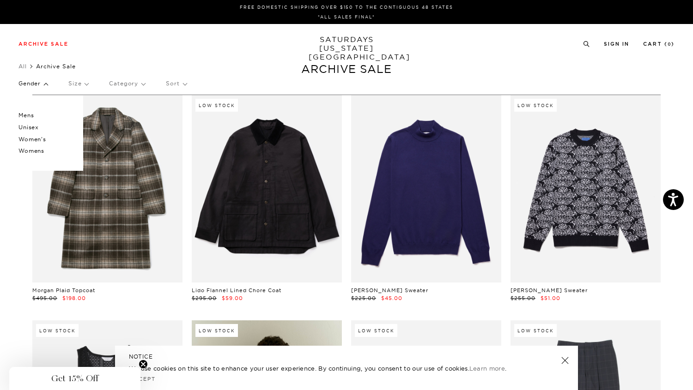
click at [30, 127] on p "Unisex" at bounding box center [45, 127] width 55 height 12
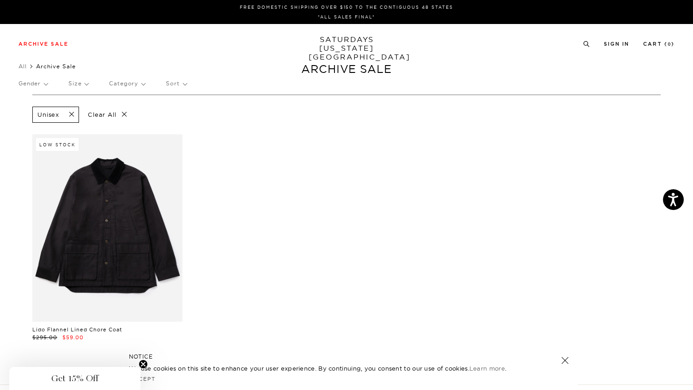
click at [75, 109] on div "Unisex" at bounding box center [55, 115] width 47 height 16
click at [71, 113] on span at bounding box center [68, 114] width 19 height 9
